Goal: Task Accomplishment & Management: Use online tool/utility

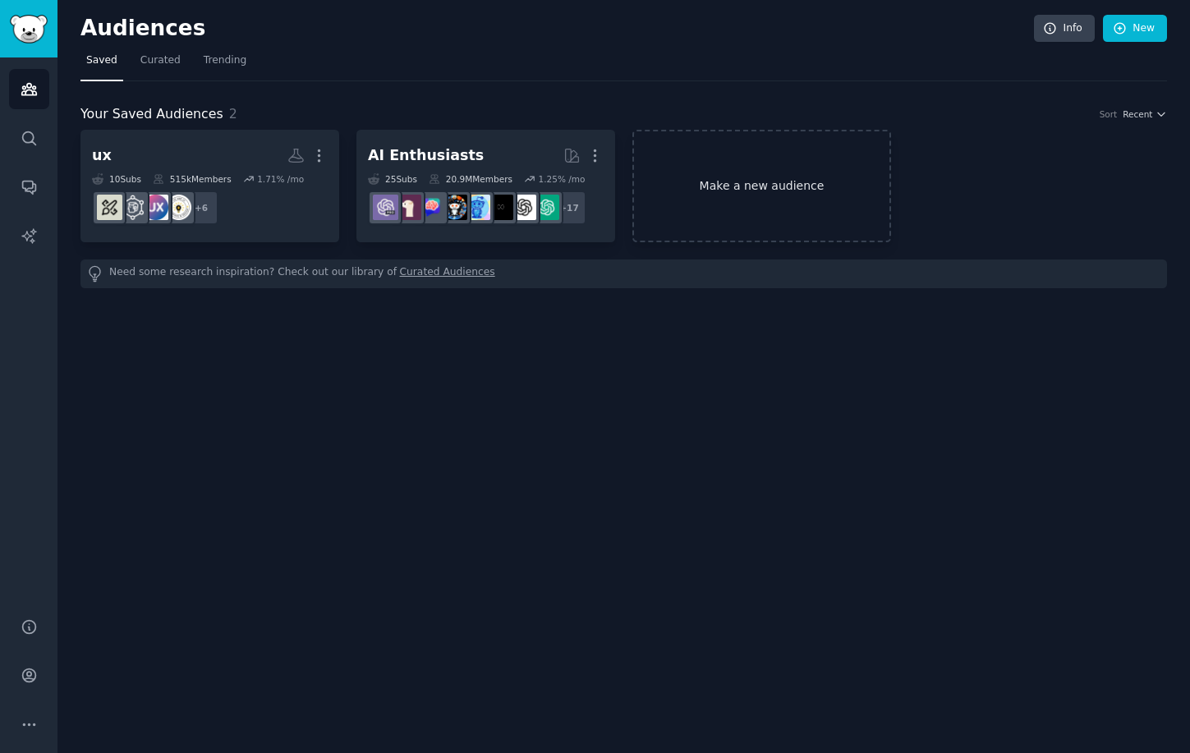
click at [803, 172] on link "Make a new audience" at bounding box center [761, 186] width 259 height 112
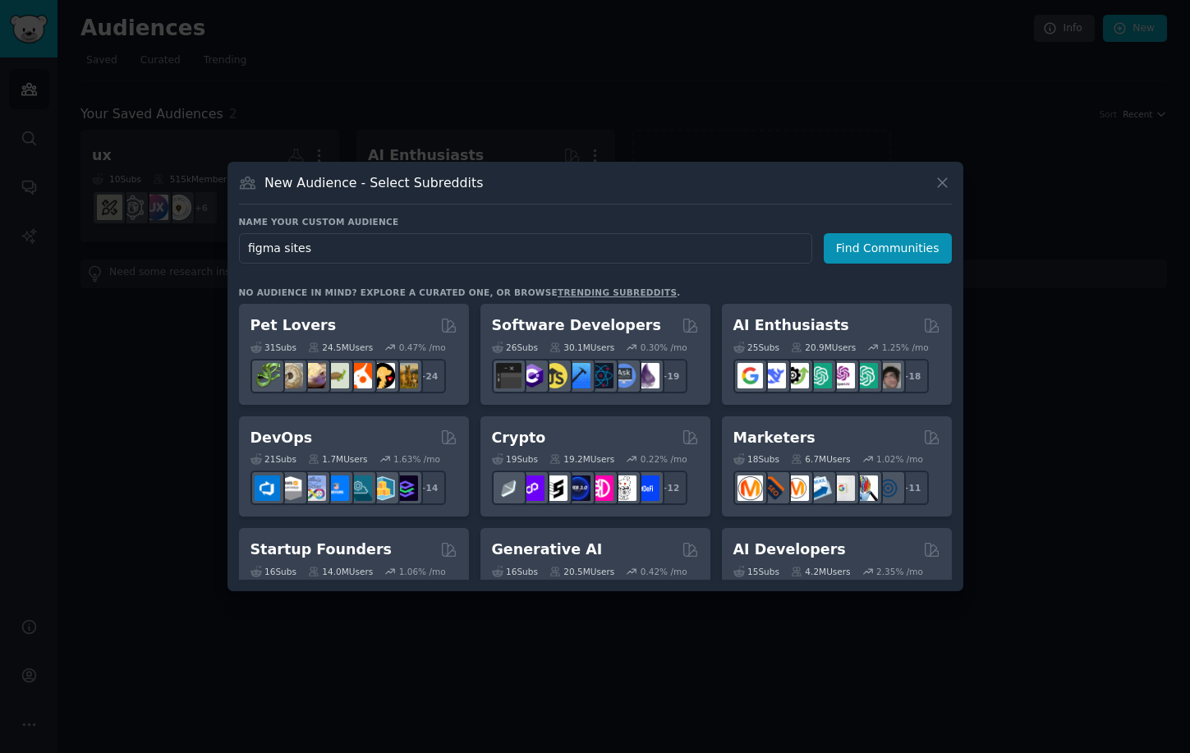
type input "figma sites"
click at [892, 267] on div "Name your custom audience Audience Name figma sites Find Communities No audienc…" at bounding box center [595, 398] width 713 height 364
click at [892, 245] on button "Find Communities" at bounding box center [887, 248] width 128 height 30
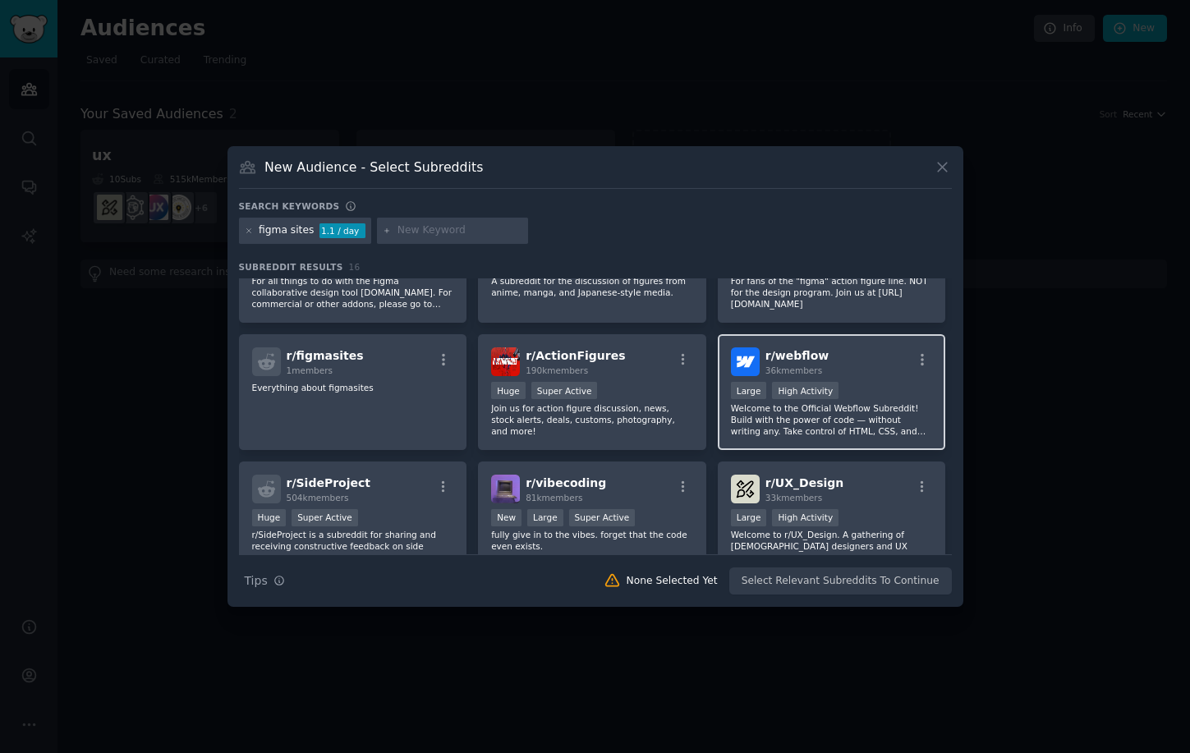
scroll to position [99, 0]
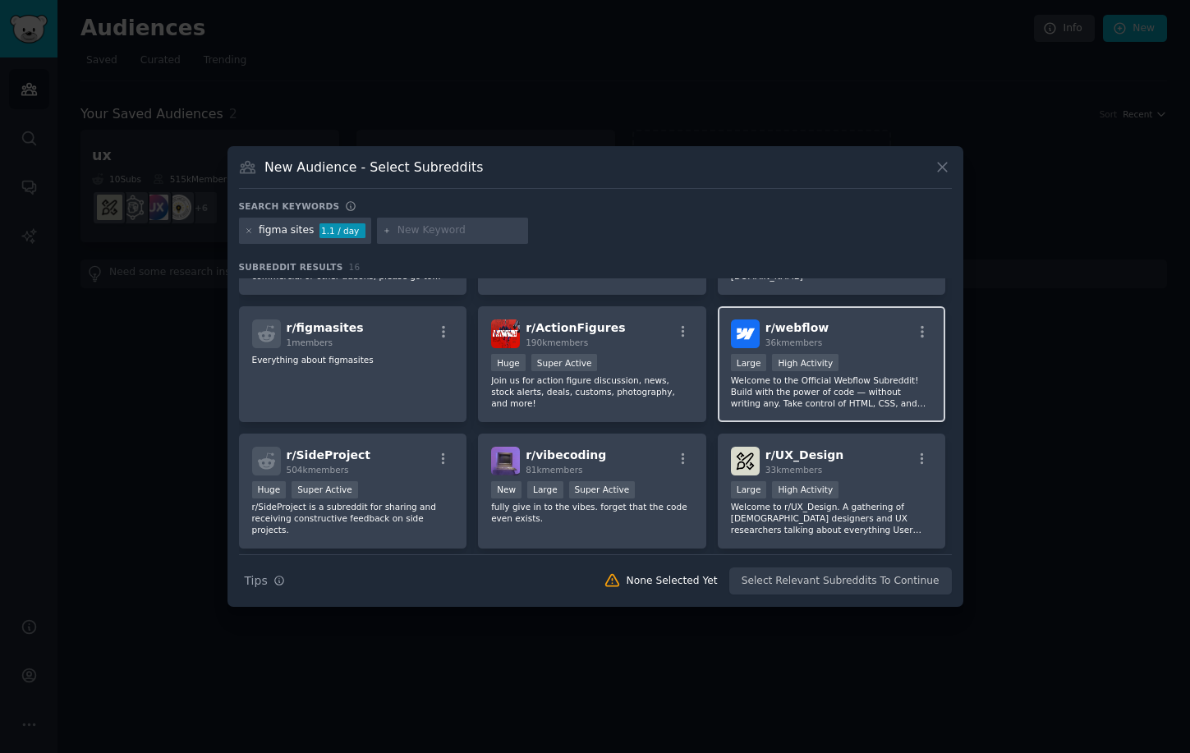
click at [910, 392] on p "Welcome to the Official Webflow Subreddit! Build with the power of code — witho…" at bounding box center [832, 391] width 202 height 34
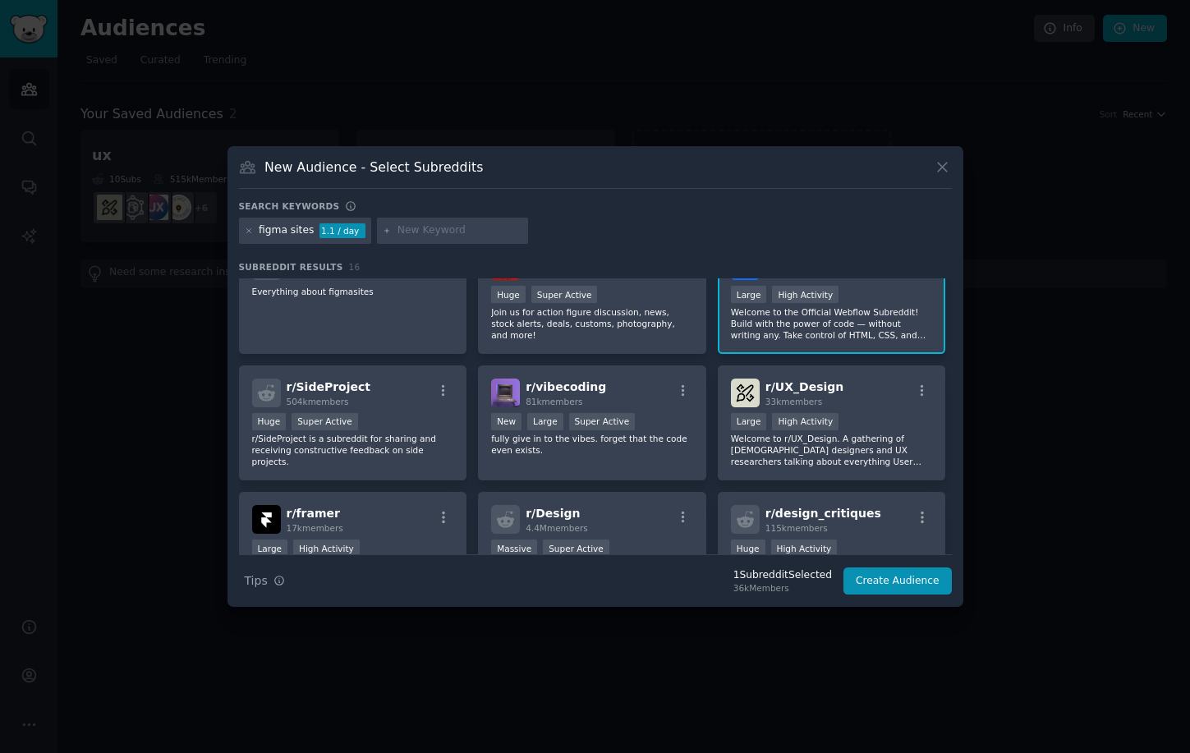
scroll to position [178, 0]
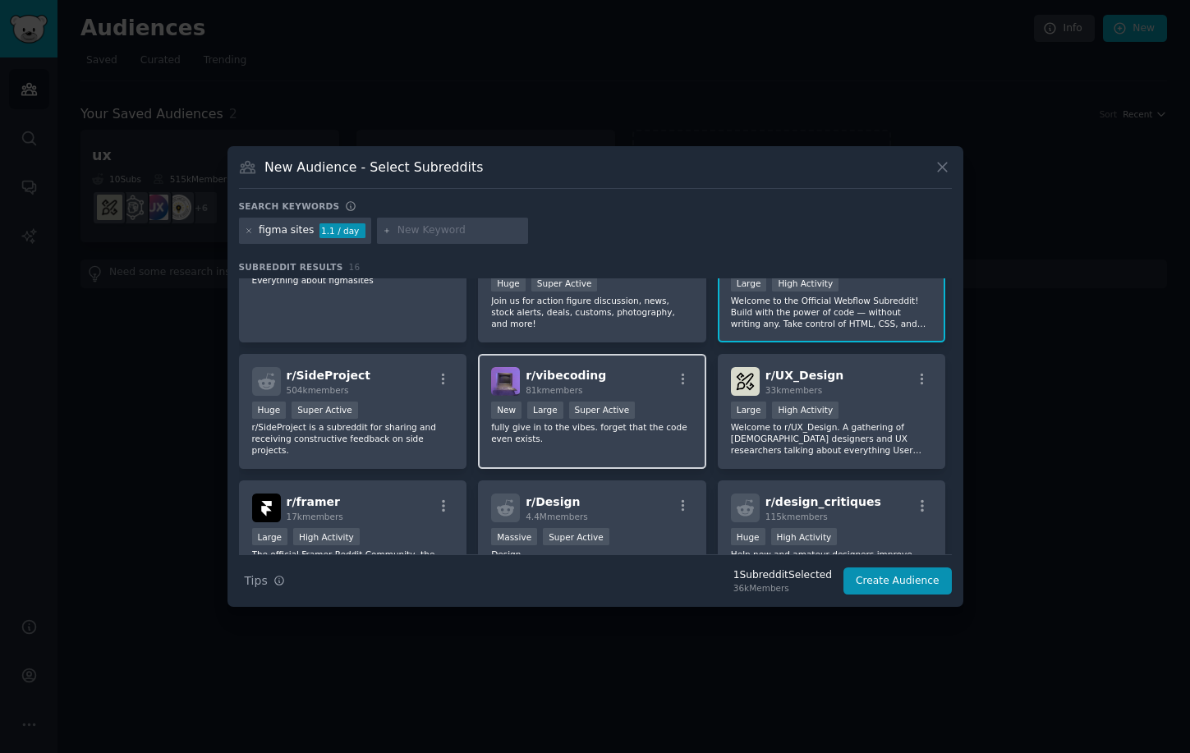
click at [679, 447] on div "r/ vibecoding 81k members New Large Super Active fully give in to the vibes. fo…" at bounding box center [592, 412] width 228 height 116
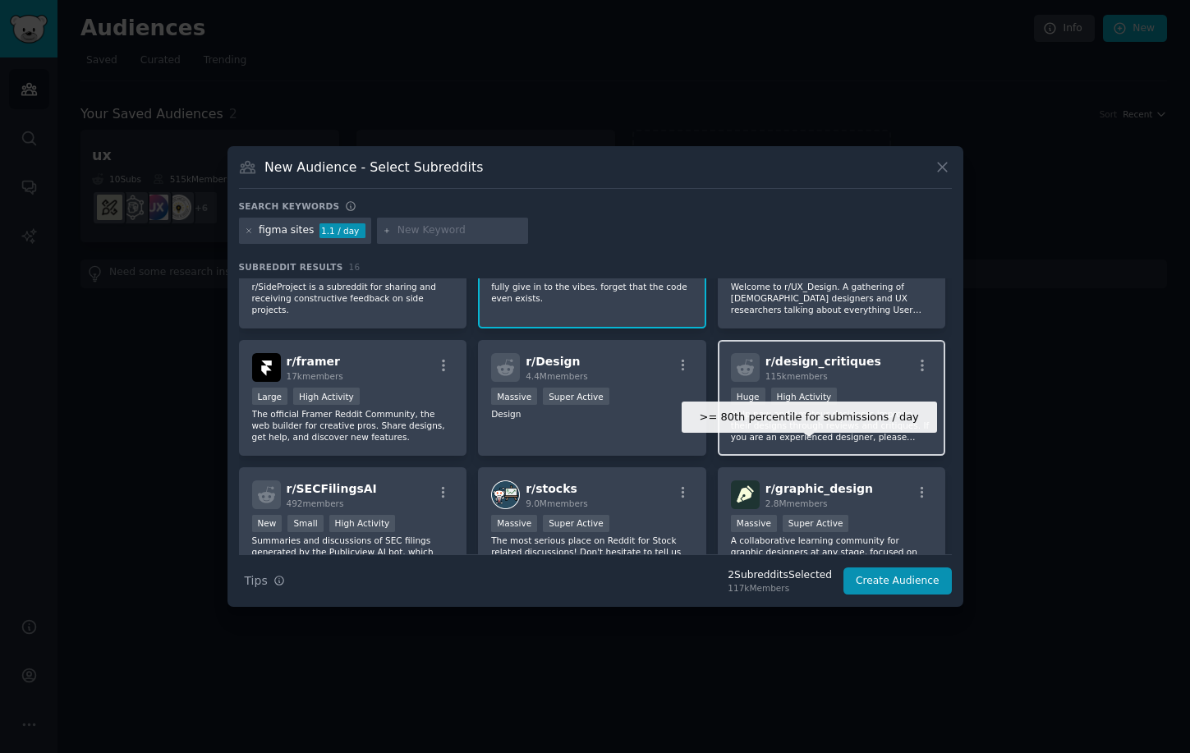
scroll to position [329, 0]
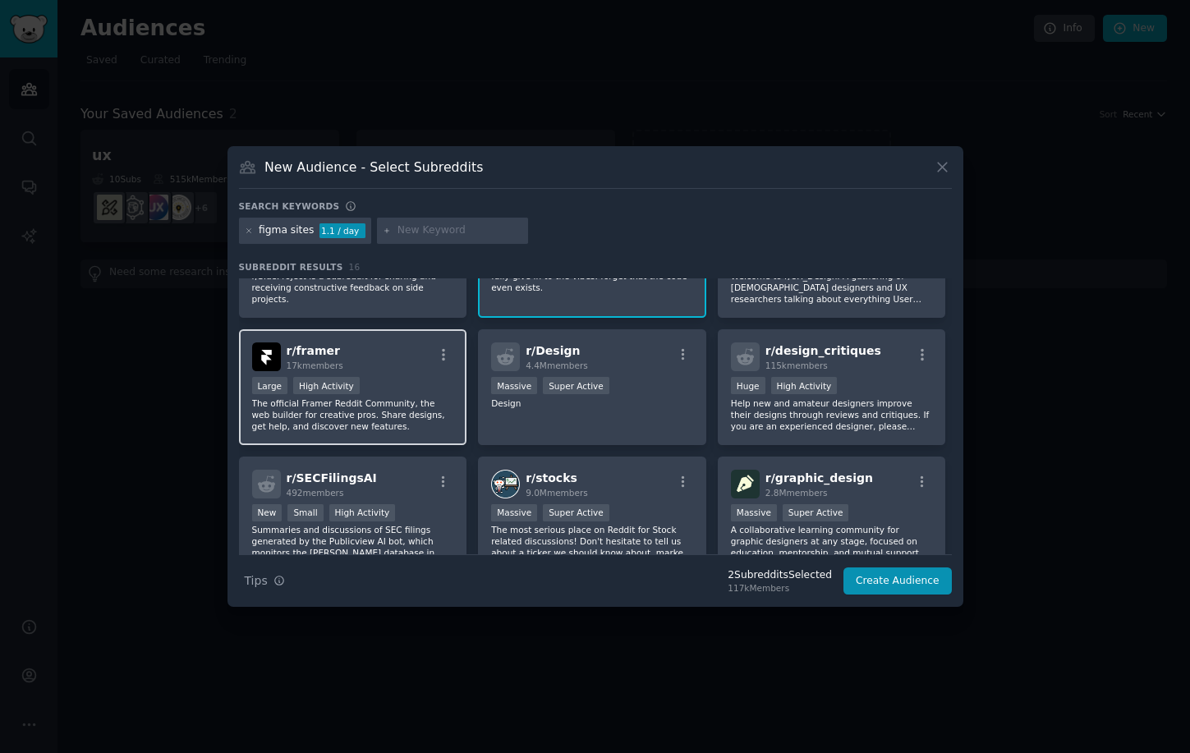
click at [397, 380] on div "Large High Activity" at bounding box center [353, 387] width 202 height 21
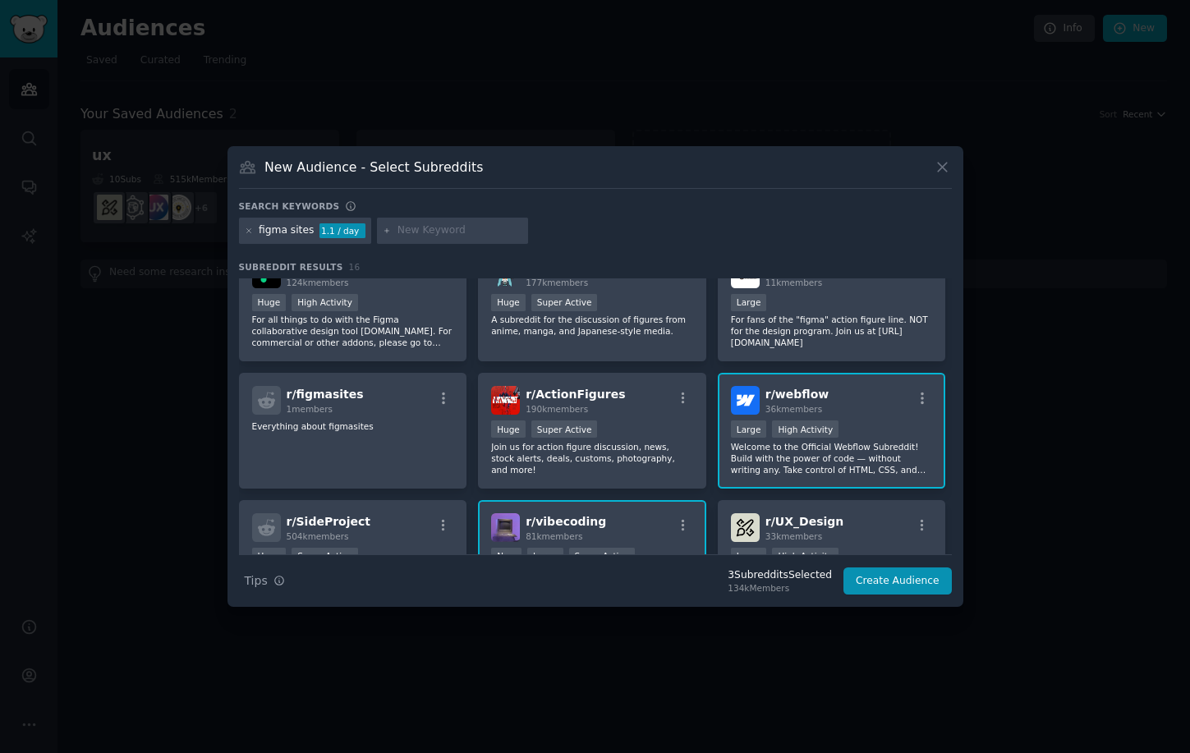
scroll to position [0, 0]
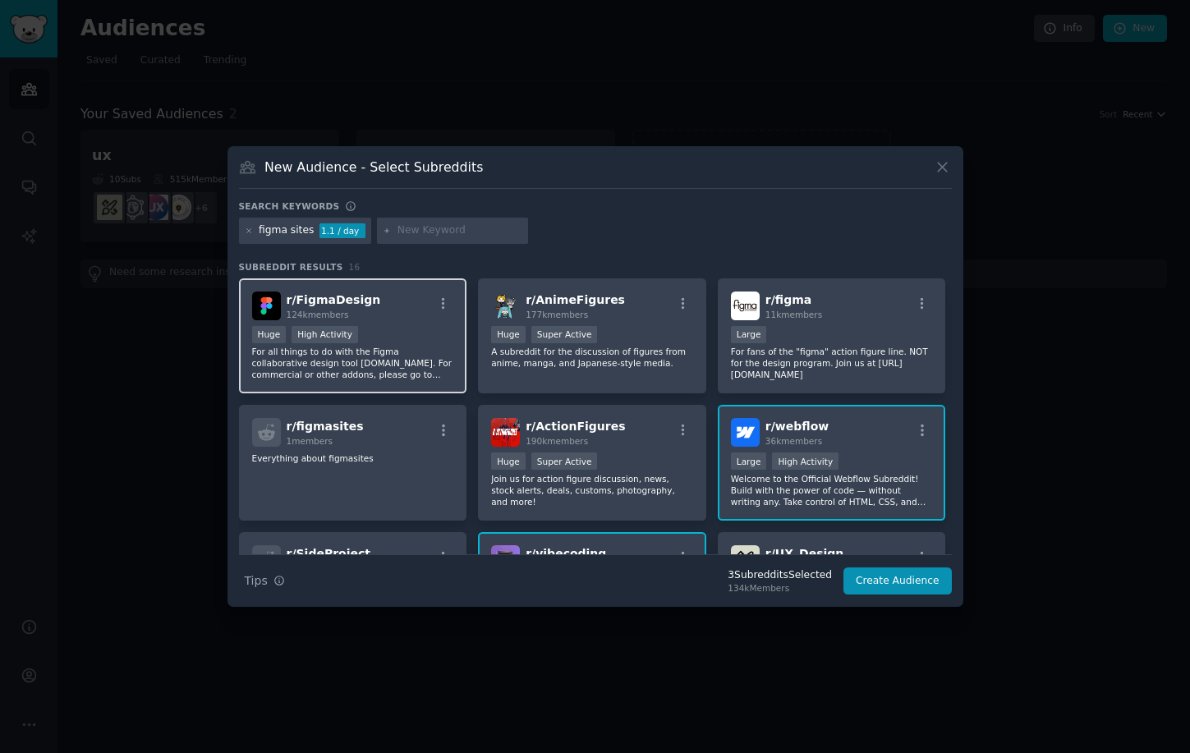
click at [371, 340] on div "Huge High Activity" at bounding box center [353, 336] width 202 height 21
click at [906, 580] on button "Create Audience" at bounding box center [897, 581] width 108 height 28
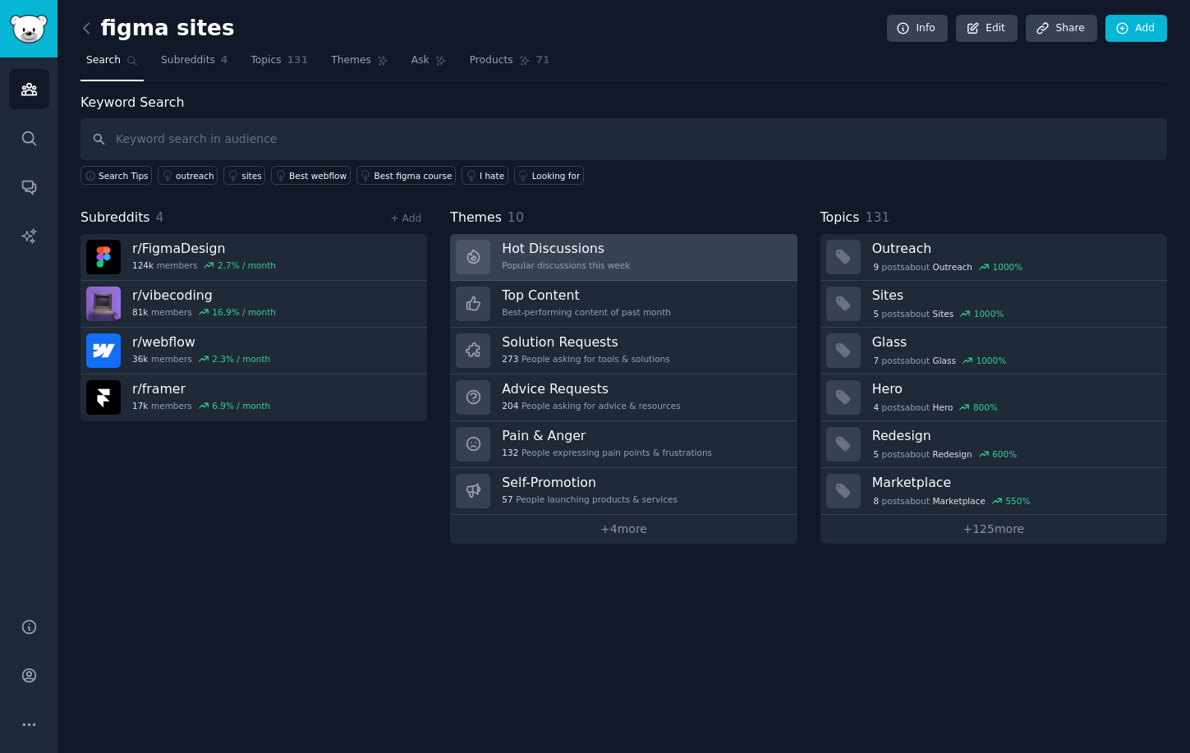
click at [682, 262] on link "Hot Discussions Popular discussions this week" at bounding box center [623, 257] width 346 height 47
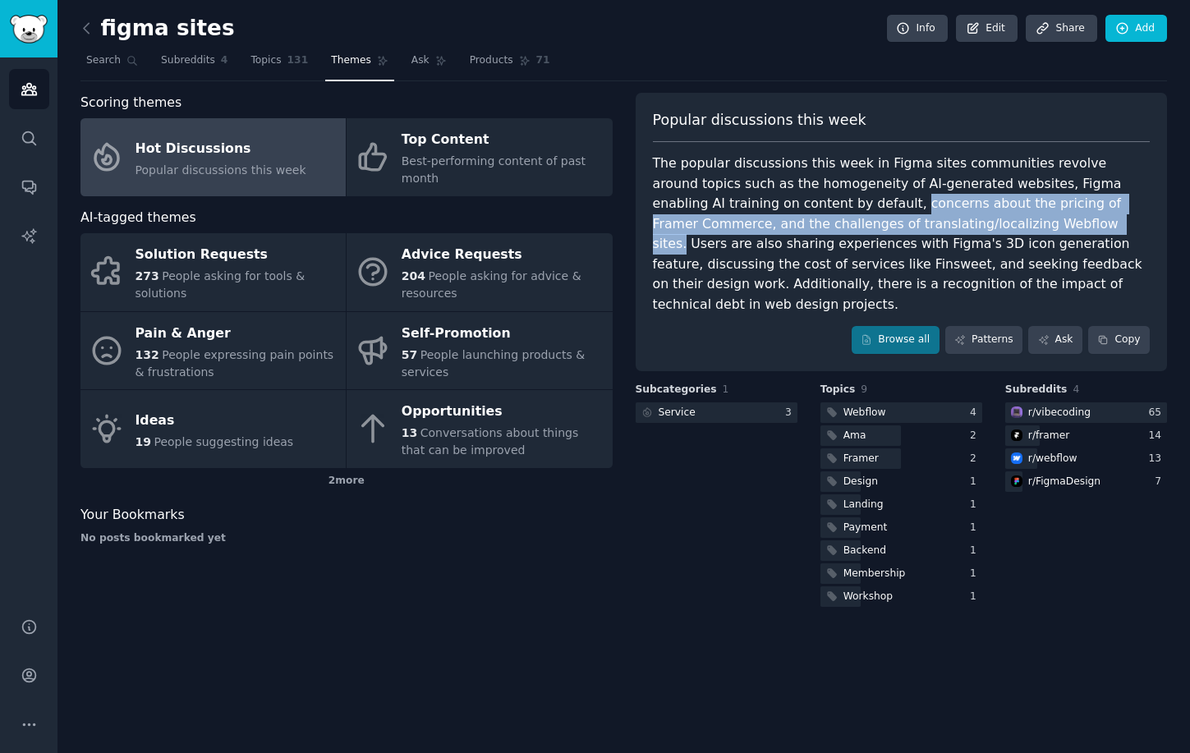
drag, startPoint x: 765, startPoint y: 203, endPoint x: 942, endPoint y: 230, distance: 179.4
click at [942, 230] on div "The popular discussions this week in Figma sites communities revolve around top…" at bounding box center [901, 234] width 497 height 161
copy div "concerns about the pricing of Framer Commerce, and the challenges of translatin…"
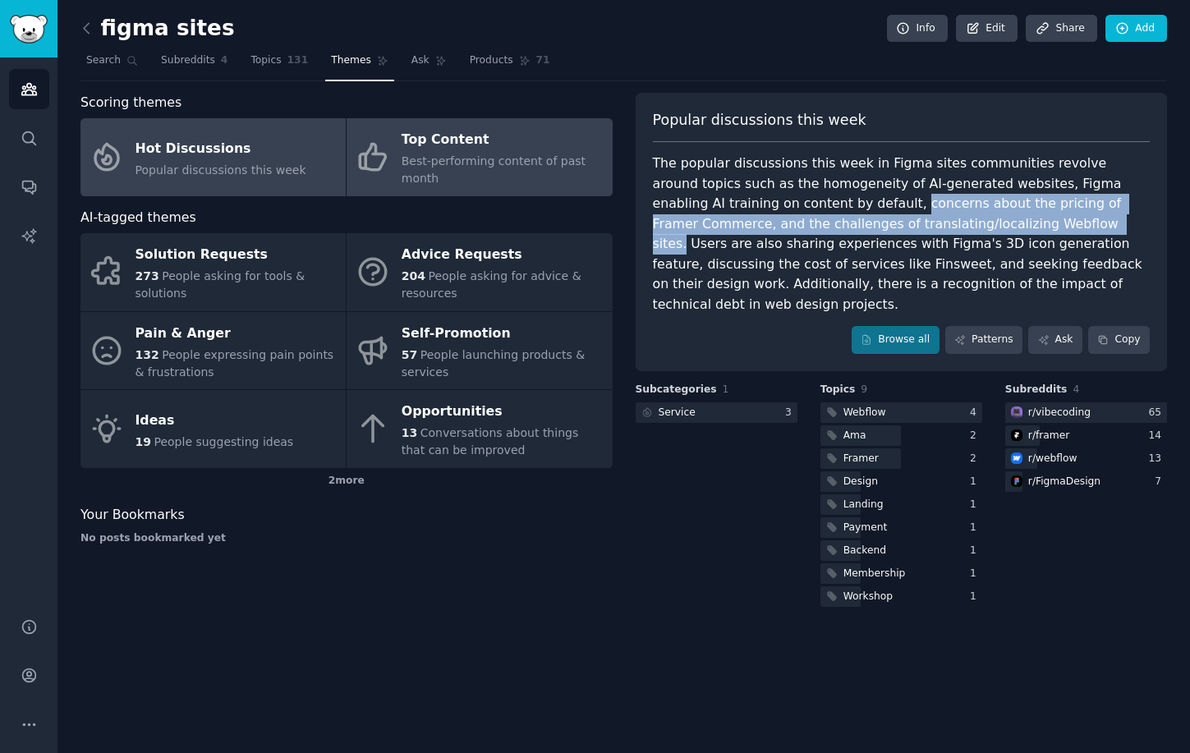
click at [514, 136] on div "Top Content" at bounding box center [502, 140] width 202 height 26
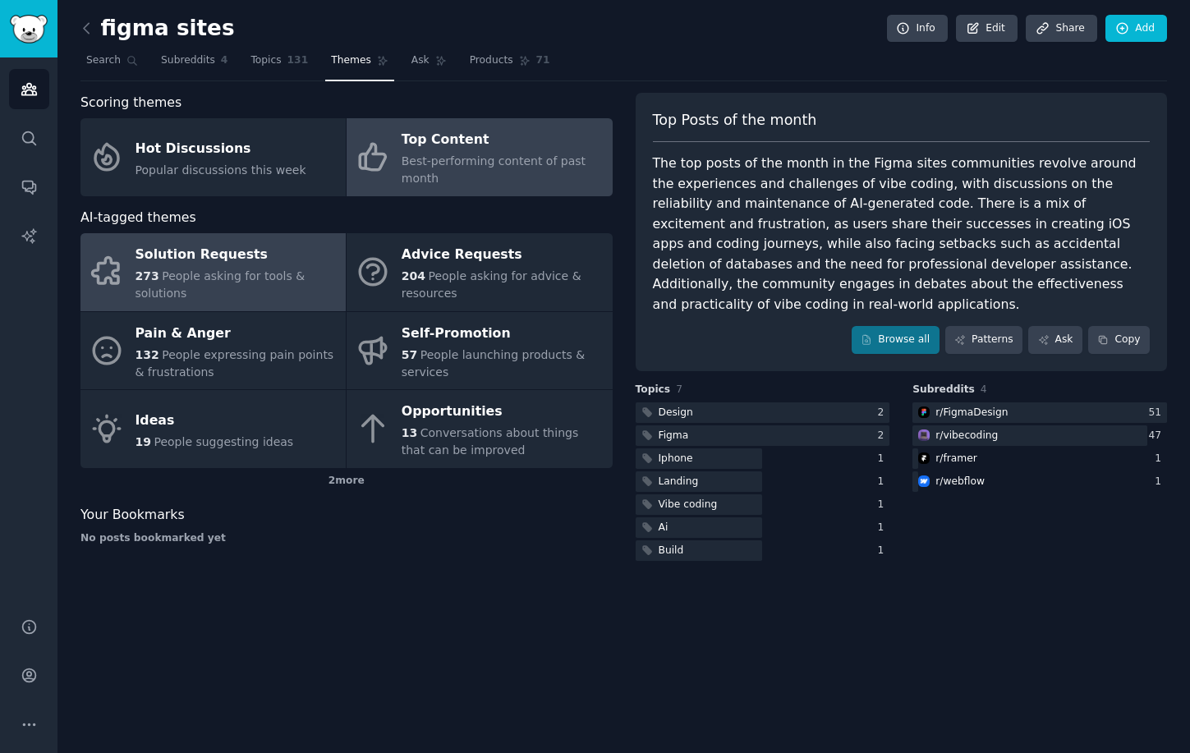
click at [260, 273] on span "People asking for tools & solutions" at bounding box center [220, 284] width 170 height 30
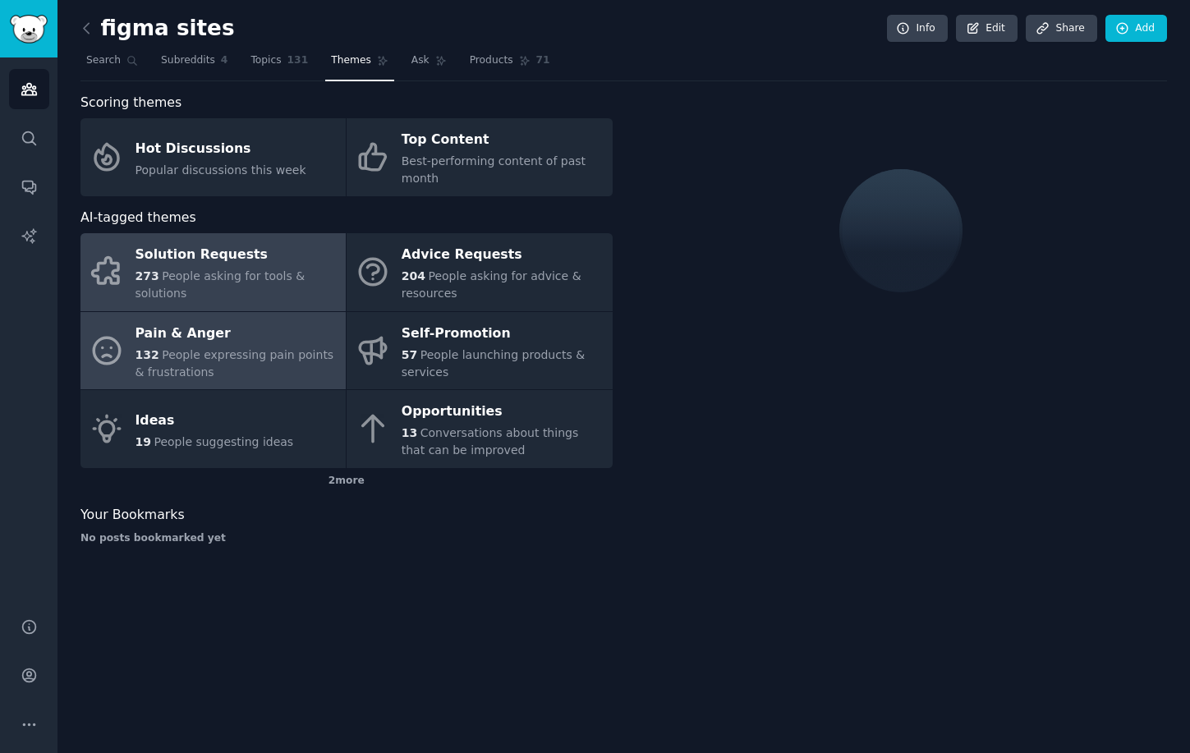
click at [282, 337] on div "Pain & Anger" at bounding box center [236, 333] width 202 height 26
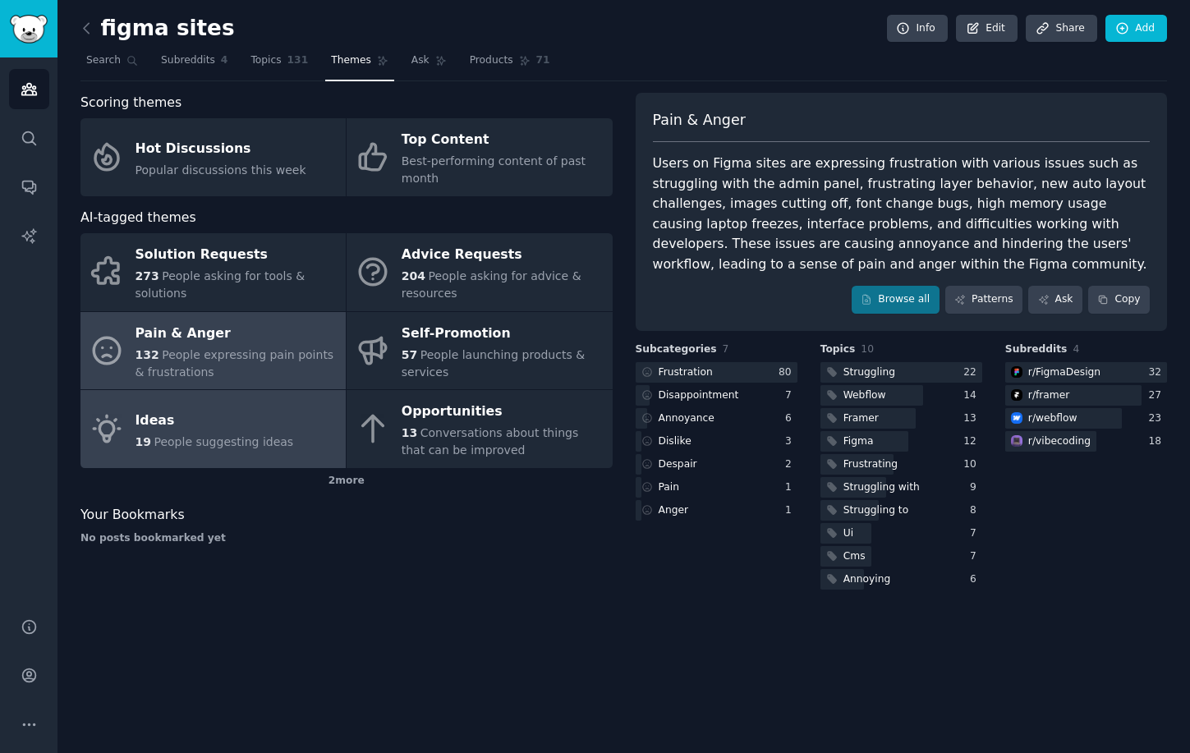
click at [247, 433] on div "19 People suggesting ideas" at bounding box center [214, 441] width 158 height 17
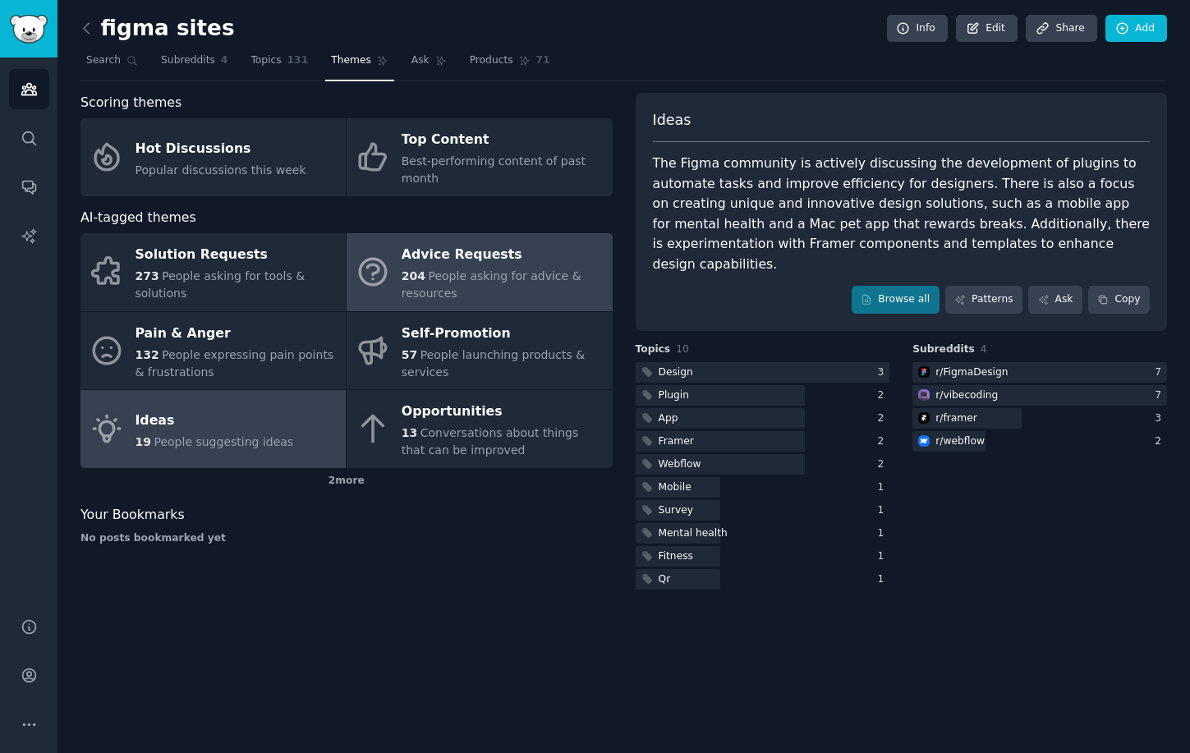
click at [454, 291] on div "204 People asking for advice & resources" at bounding box center [502, 285] width 202 height 34
